Goal: Task Accomplishment & Management: Complete application form

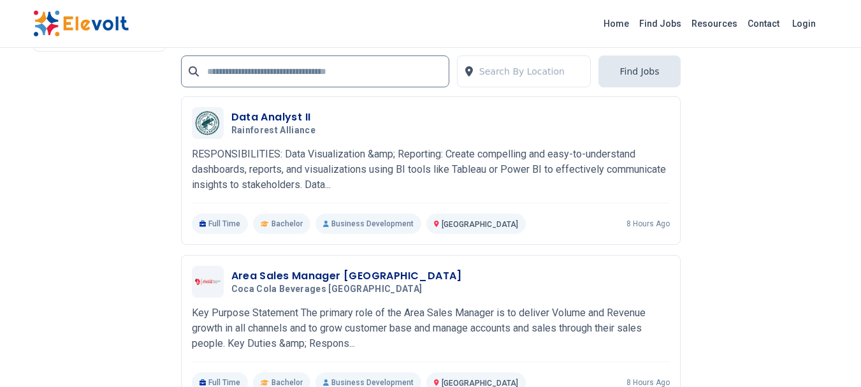
scroll to position [3051, 0]
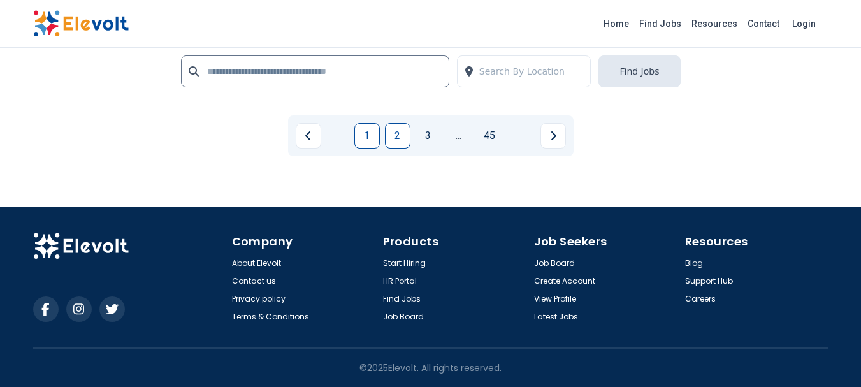
click at [401, 133] on link "2" at bounding box center [397, 135] width 25 height 25
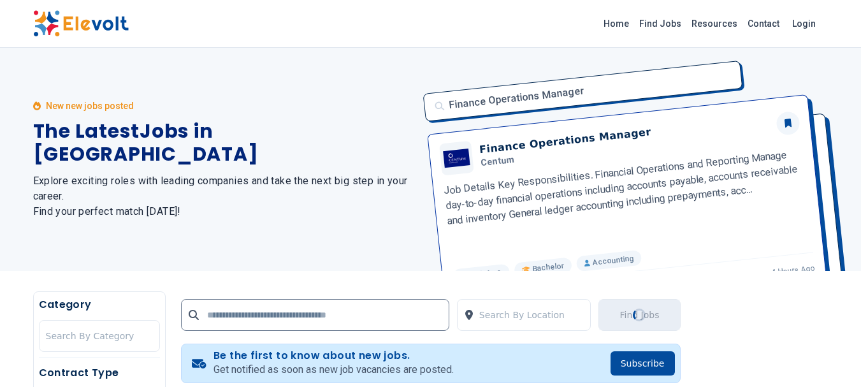
scroll to position [319, 0]
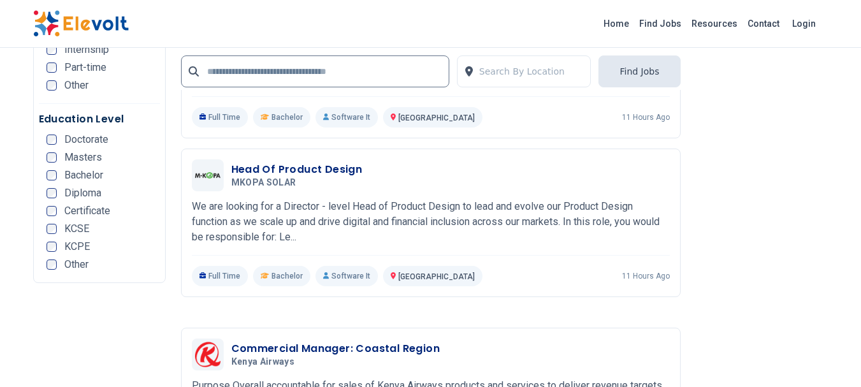
scroll to position [2548, 0]
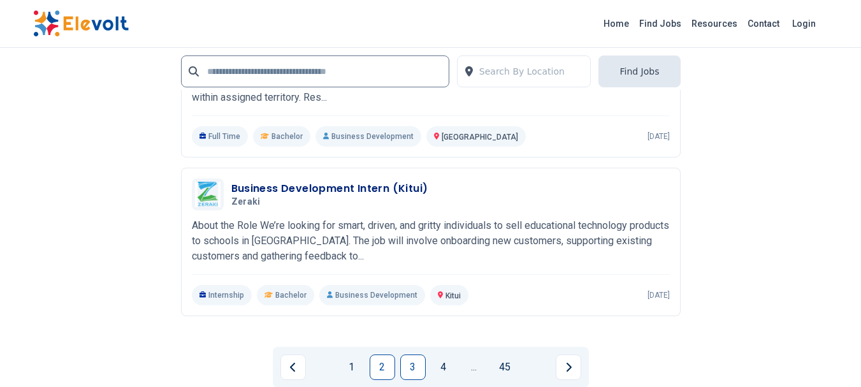
click at [415, 367] on link "3" at bounding box center [412, 366] width 25 height 25
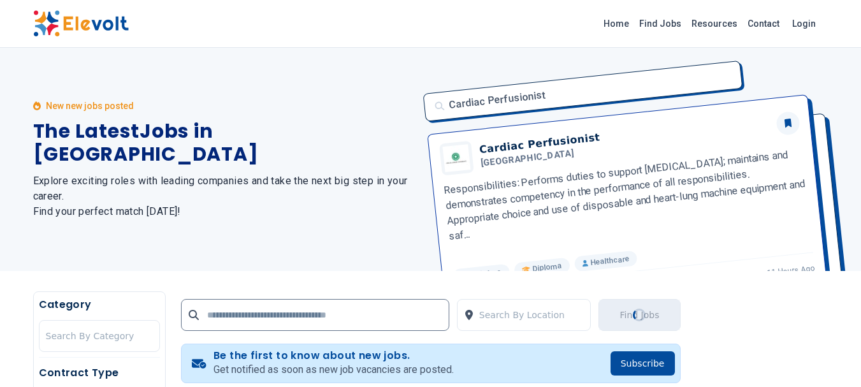
scroll to position [319, 0]
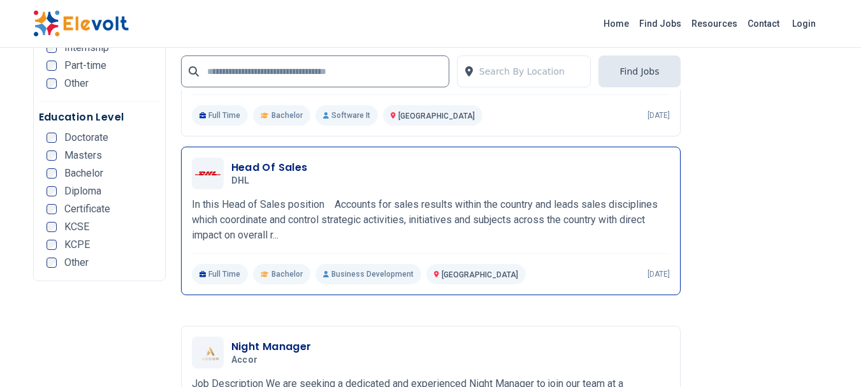
scroll to position [2540, 0]
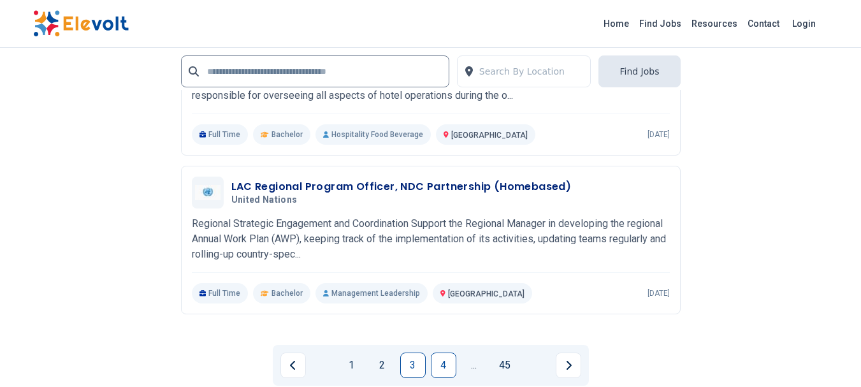
click at [440, 365] on link "4" at bounding box center [443, 364] width 25 height 25
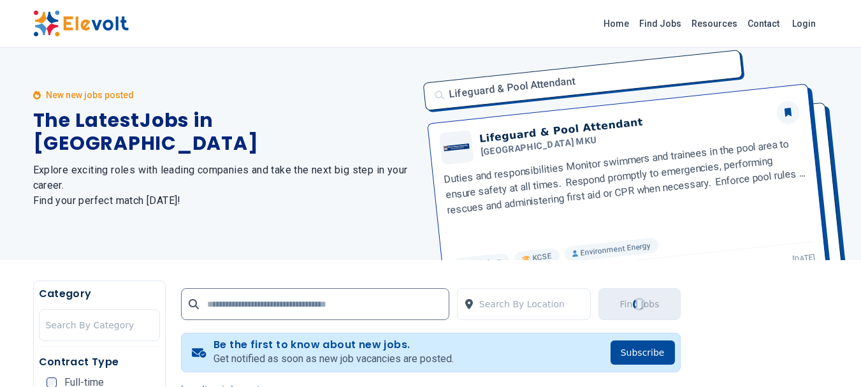
scroll to position [0, 0]
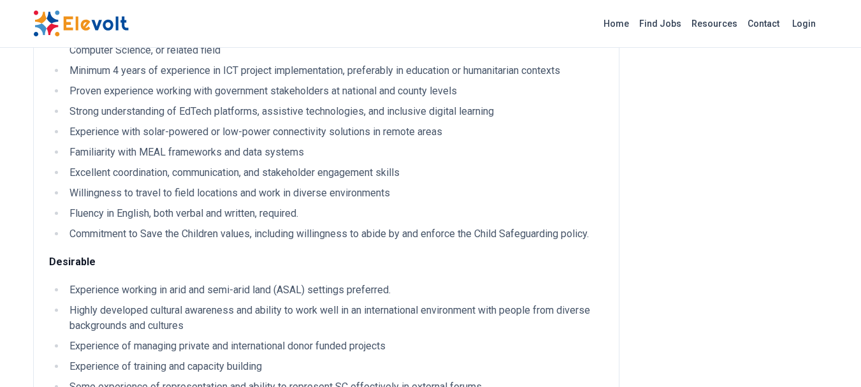
scroll to position [1593, 0]
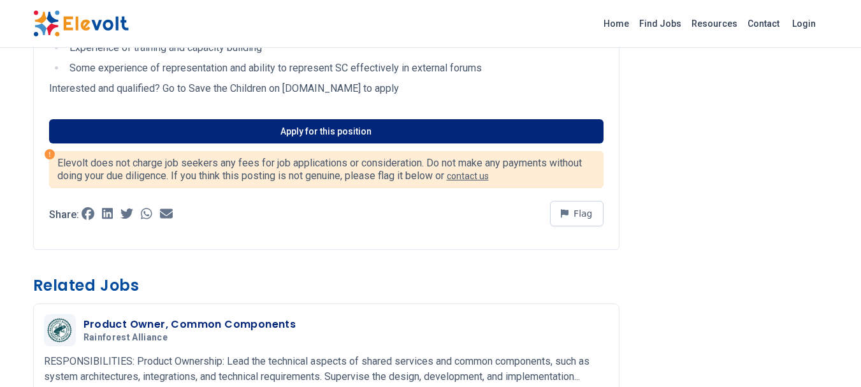
click at [371, 120] on link "Apply for this position" at bounding box center [326, 131] width 554 height 24
